Goal: Information Seeking & Learning: Learn about a topic

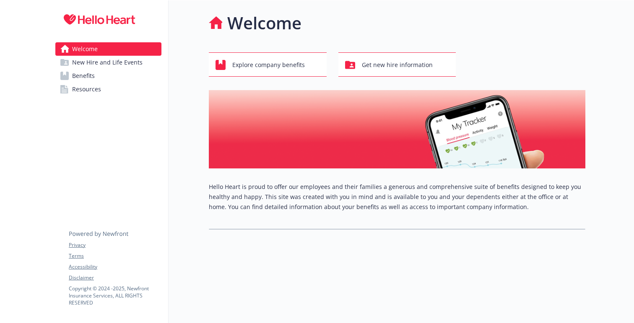
scroll to position [0, 0]
click at [136, 79] on link "Benefits" at bounding box center [108, 75] width 106 height 13
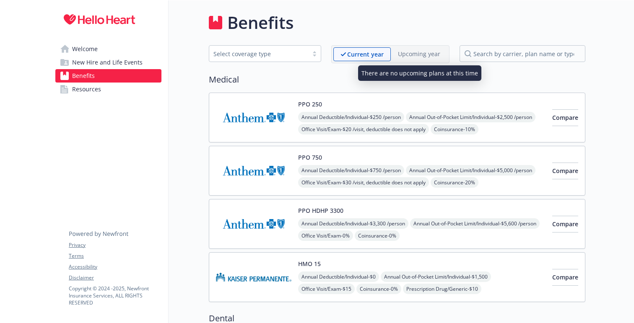
click at [419, 54] on p "Upcoming year" at bounding box center [419, 53] width 42 height 9
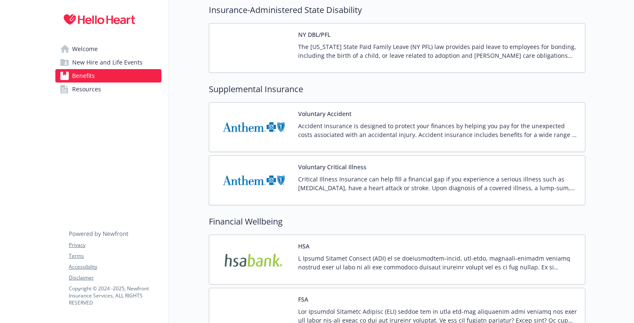
scroll to position [787, 0]
